Goal: Task Accomplishment & Management: Manage account settings

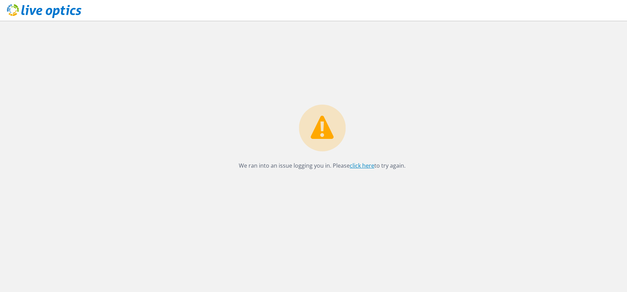
click at [367, 167] on link "click here" at bounding box center [362, 166] width 25 height 8
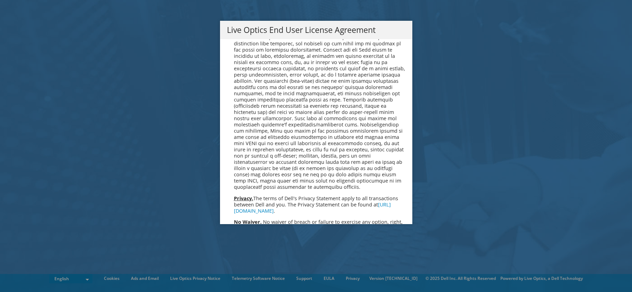
scroll to position [2622, 0]
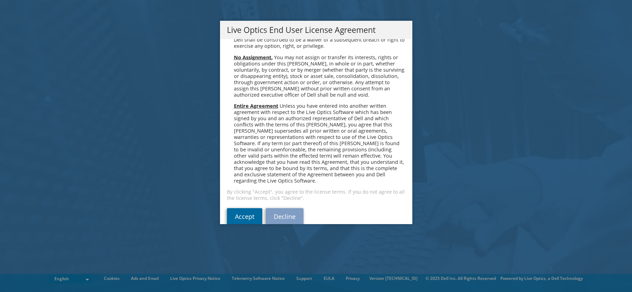
click at [238, 208] on link "Accept" at bounding box center [244, 216] width 35 height 17
